Goal: Transaction & Acquisition: Purchase product/service

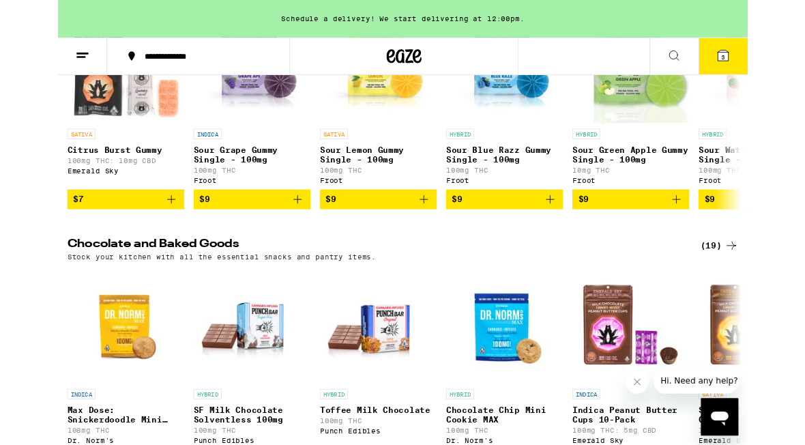
scroll to position [3639, 0]
